Goal: Check status

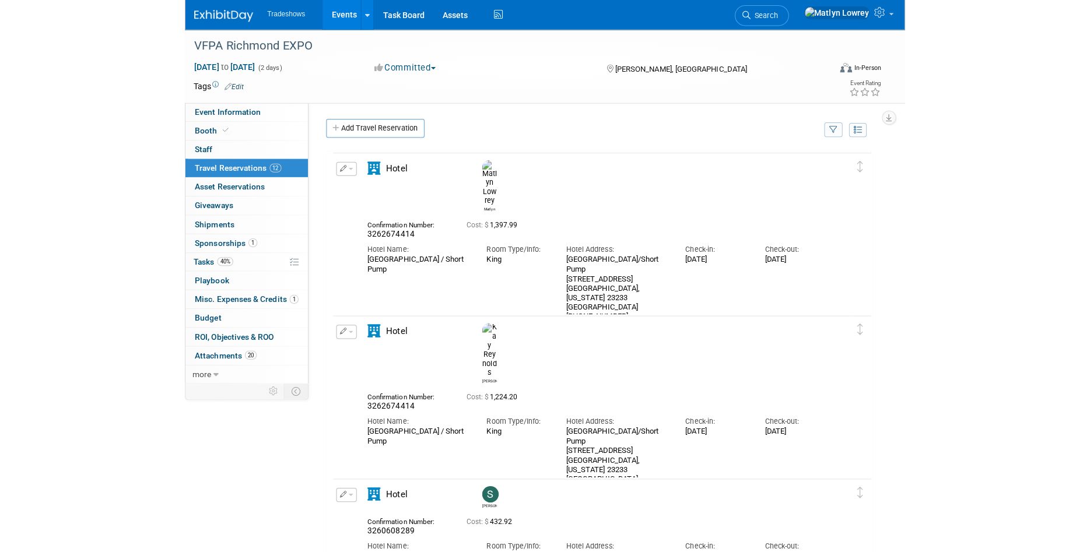
scroll to position [1369, 0]
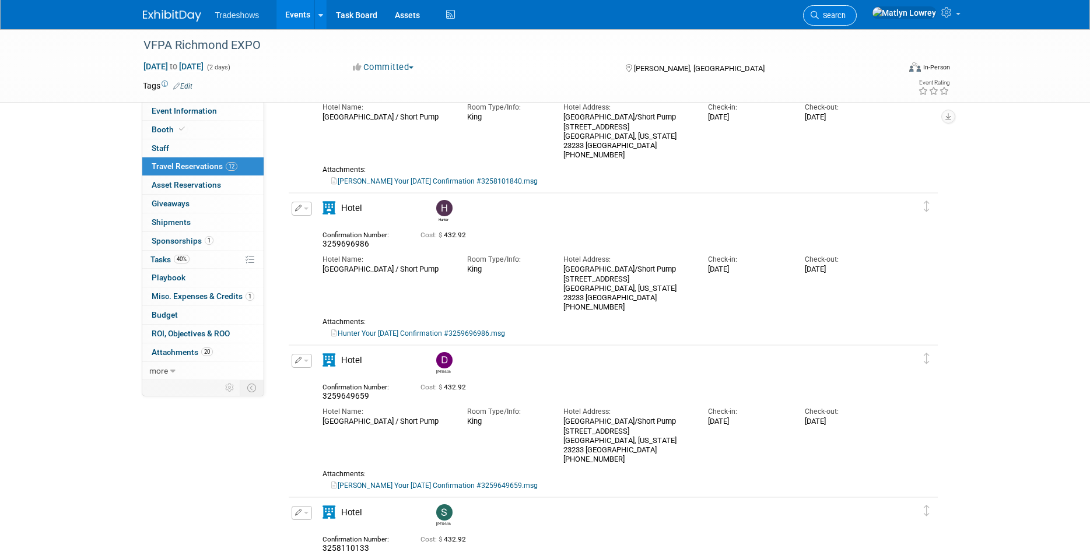
click at [713, 16] on span "Search" at bounding box center [832, 15] width 27 height 9
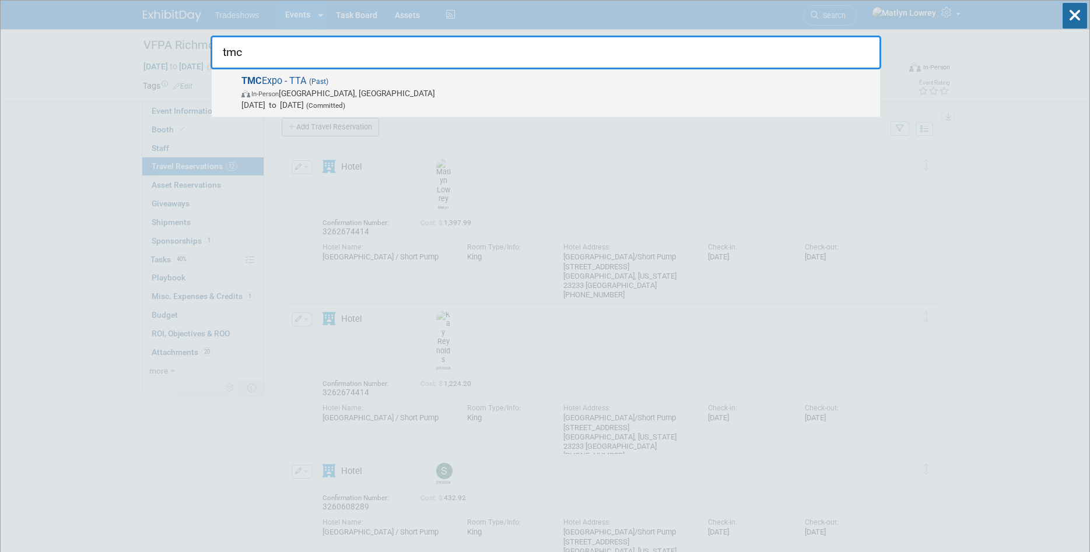
type input "tmc"
click at [340, 93] on span "In-Person [GEOGRAPHIC_DATA], [GEOGRAPHIC_DATA]" at bounding box center [558, 94] width 633 height 12
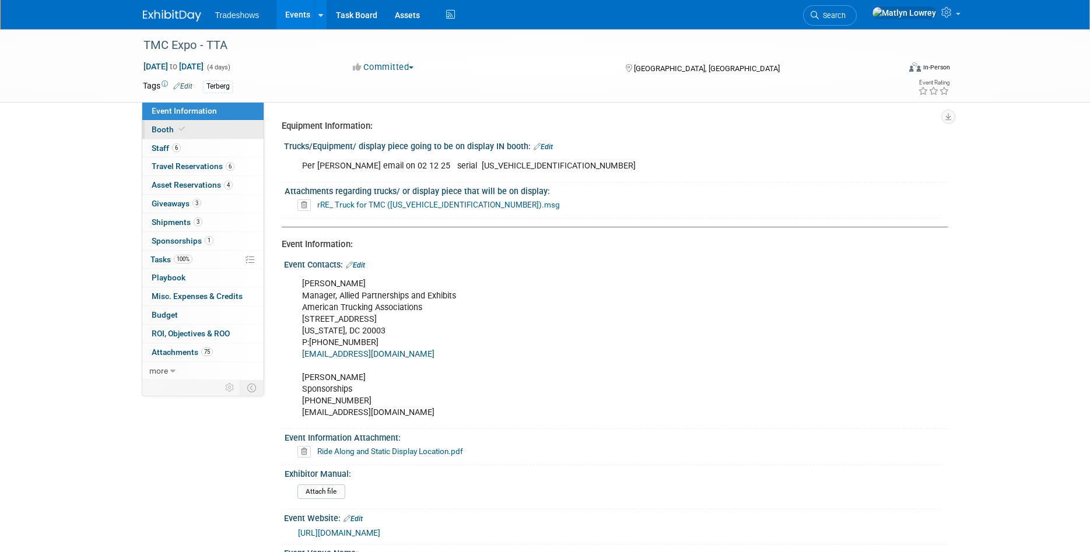
click at [200, 130] on link "Booth" at bounding box center [202, 130] width 121 height 18
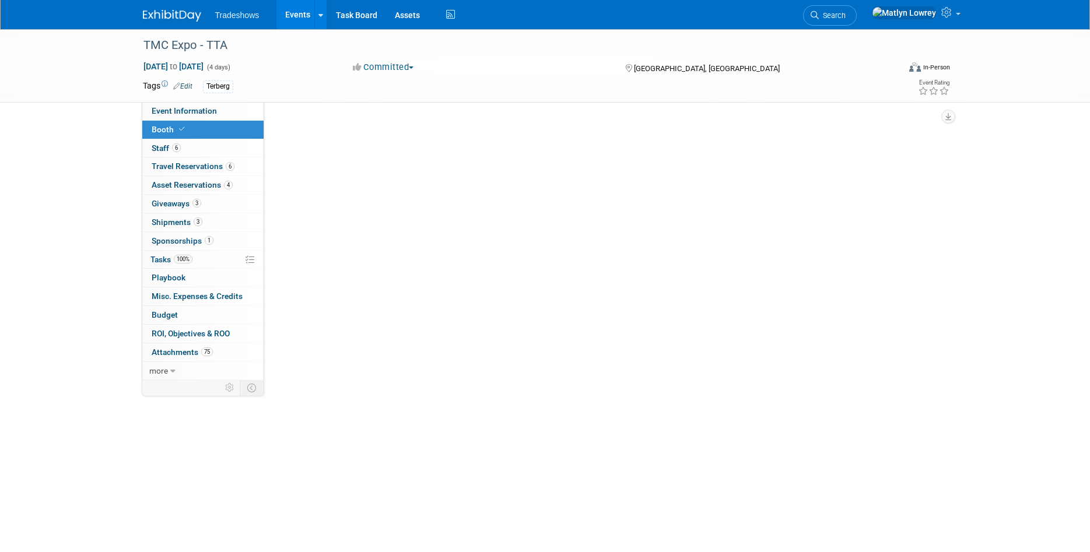
select select "Certificate of insurance sent"
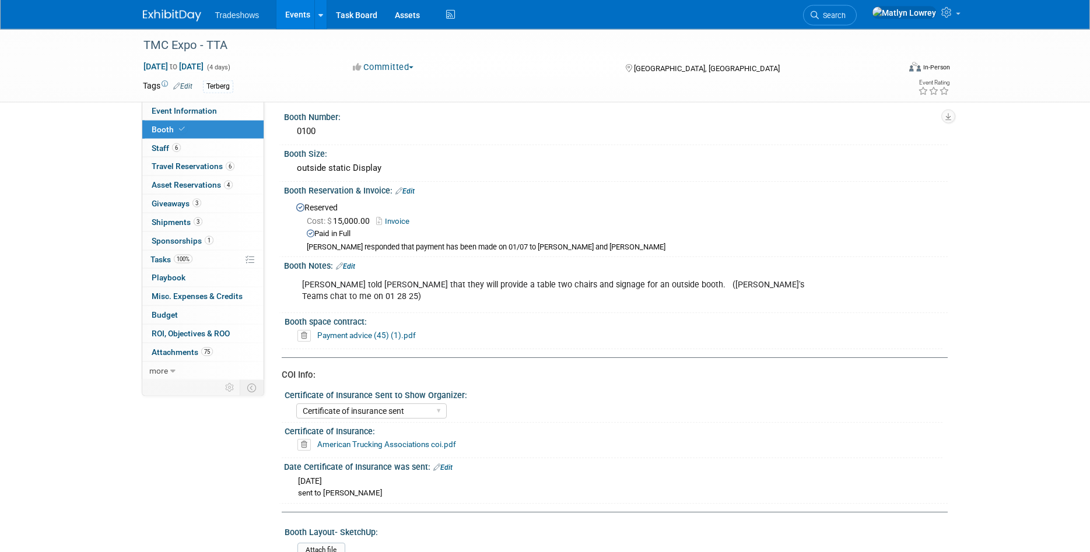
scroll to position [60, 0]
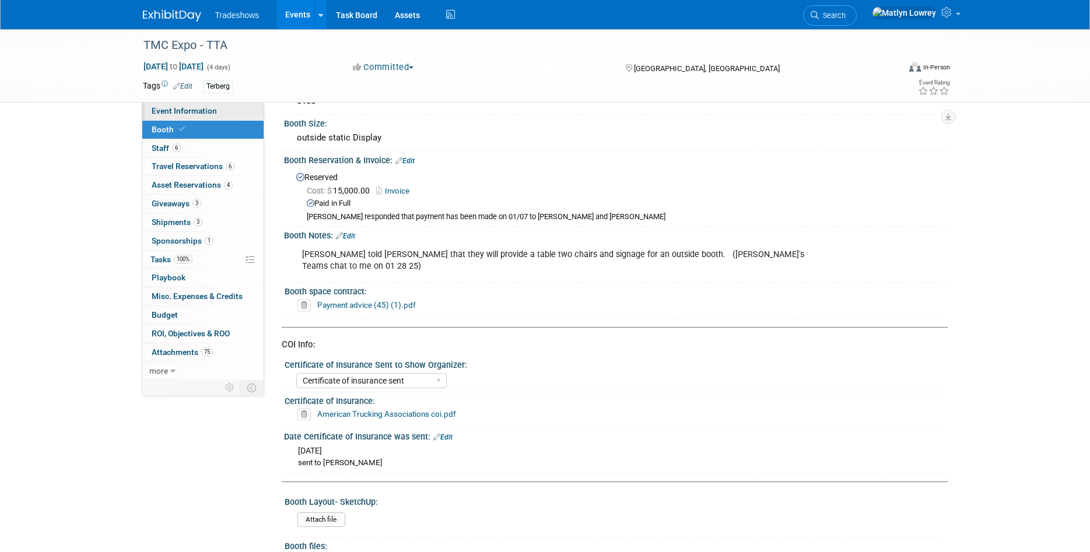
click at [191, 109] on span "Event Information" at bounding box center [184, 110] width 65 height 9
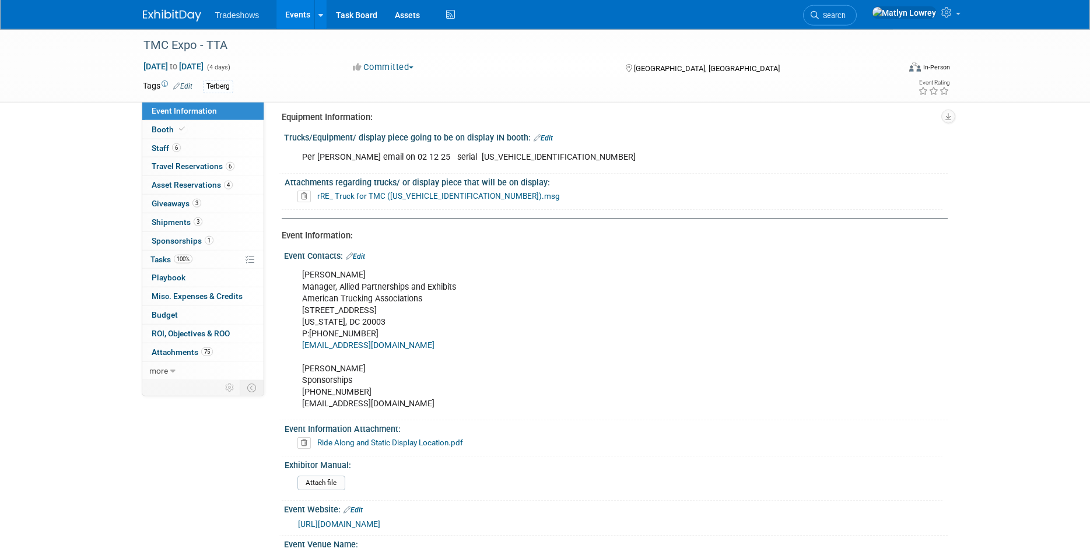
scroll to position [0, 0]
